Goal: Task Accomplishment & Management: Use online tool/utility

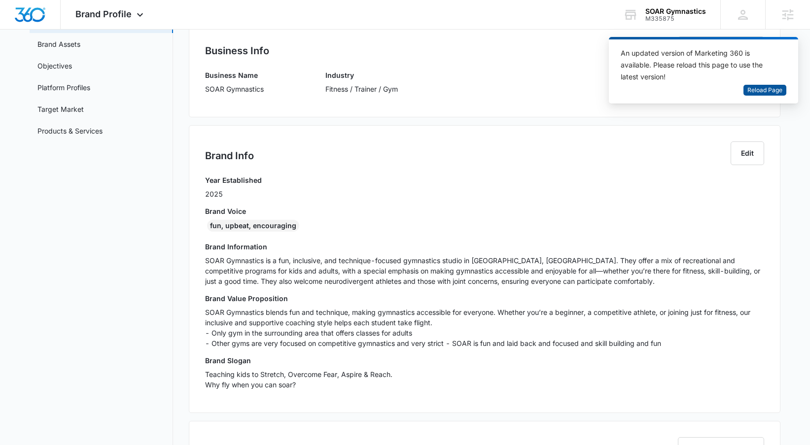
click at [754, 88] on span "Reload Page" at bounding box center [764, 90] width 35 height 9
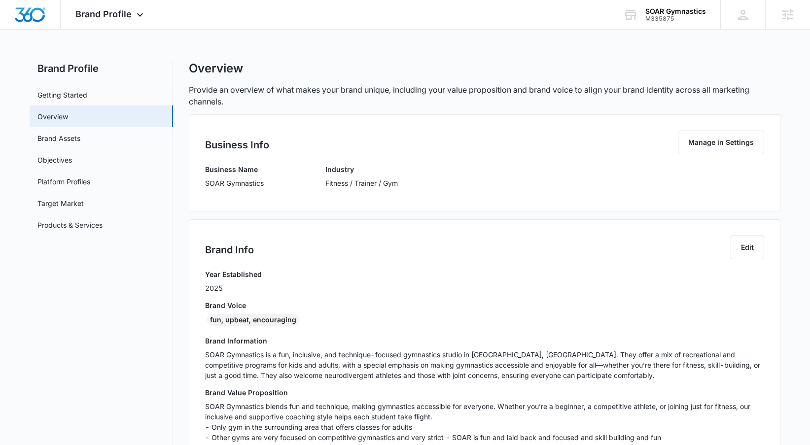
click at [253, 180] on p "SOAR Gymnastics" at bounding box center [234, 183] width 59 height 10
copy p "SOAR Gymnastics"
copy div "M335875"
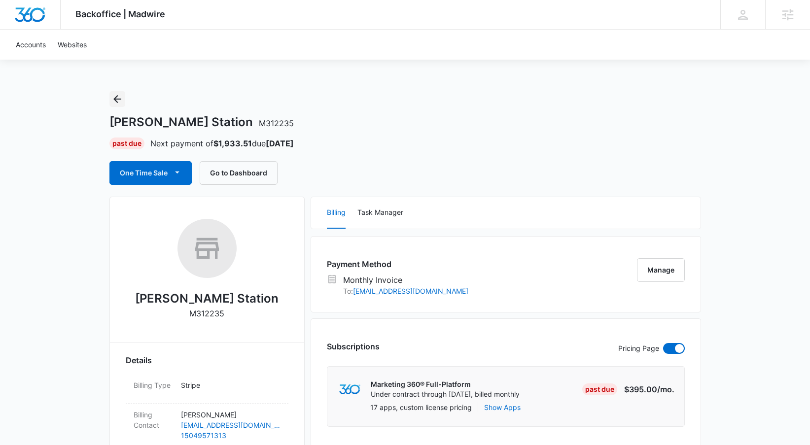
click at [121, 100] on icon "Back" at bounding box center [117, 99] width 12 height 12
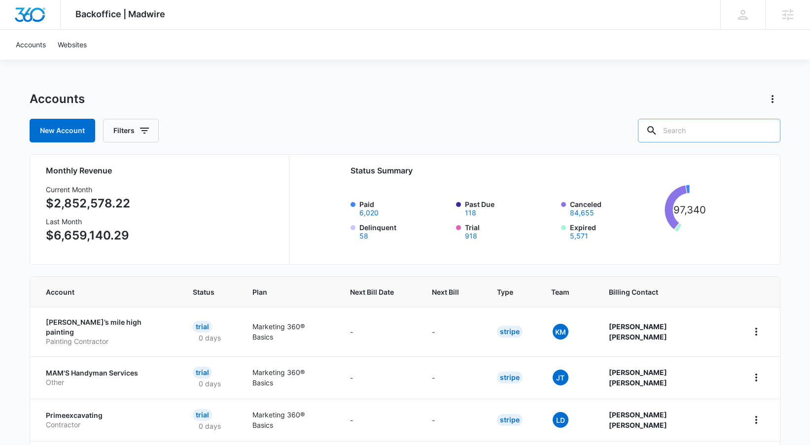
click at [710, 135] on input "text" at bounding box center [709, 131] width 142 height 24
type input "m335875"
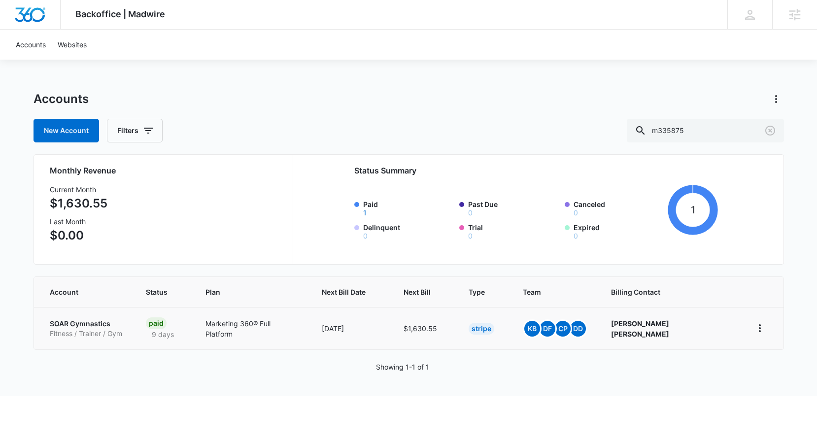
click at [80, 327] on p "SOAR Gymnastics" at bounding box center [86, 324] width 72 height 10
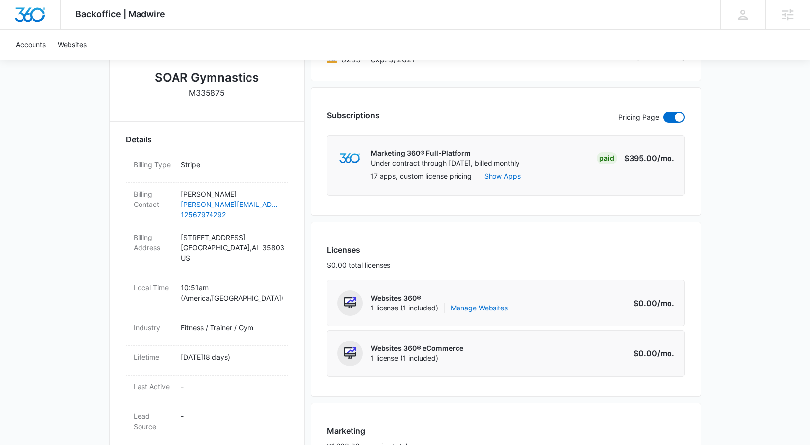
scroll to position [221, 0]
click at [477, 310] on link "Manage Websites" at bounding box center [478, 308] width 57 height 10
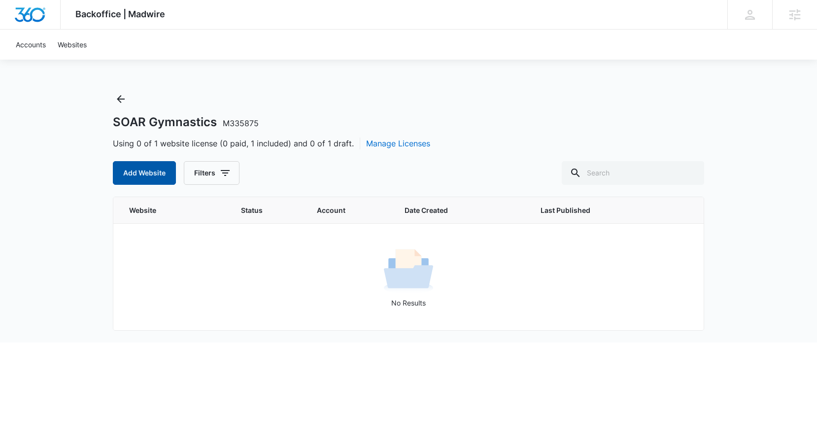
click at [171, 174] on button "Add Website" at bounding box center [144, 173] width 63 height 24
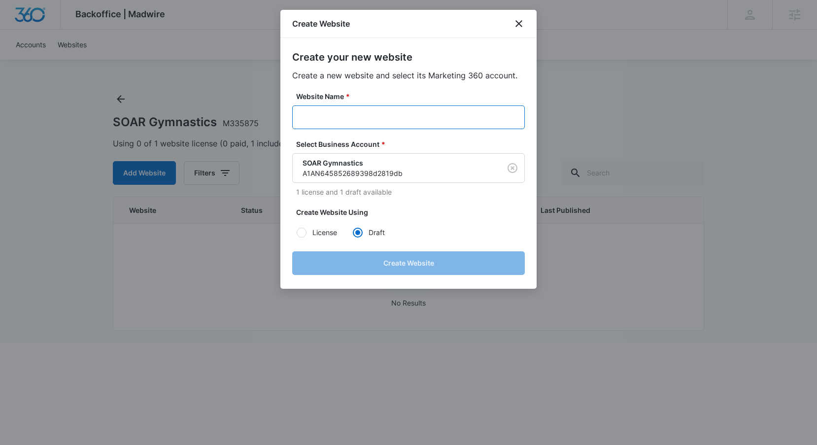
click at [438, 118] on input "Website Name *" at bounding box center [408, 117] width 233 height 24
paste input "SOAR Gymnastics"
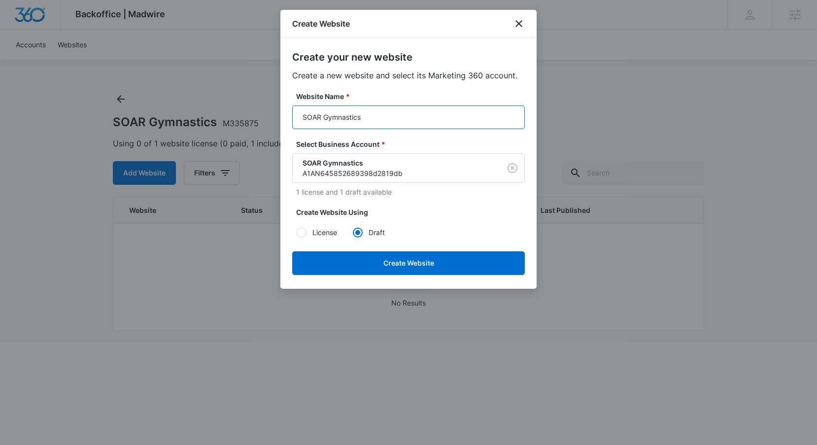
click at [300, 116] on input "SOAR Gymnastics" at bounding box center [408, 117] width 233 height 24
type input "M335875 - SOAR Gymnastics"
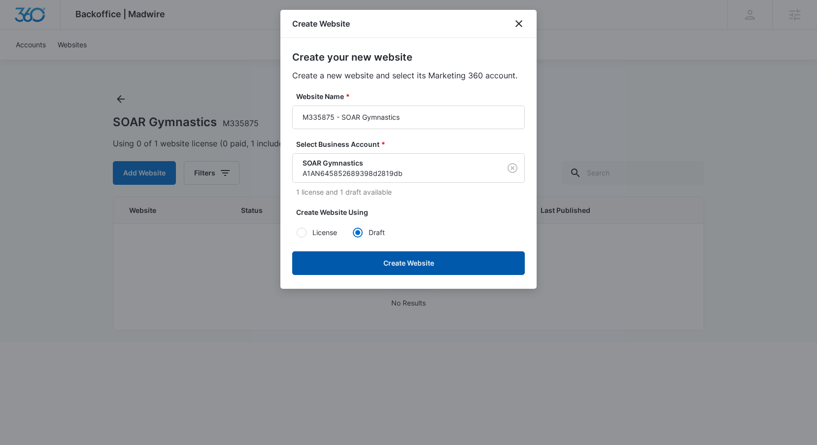
click at [419, 261] on button "Create Website" at bounding box center [408, 263] width 233 height 24
